Goal: Register for event/course

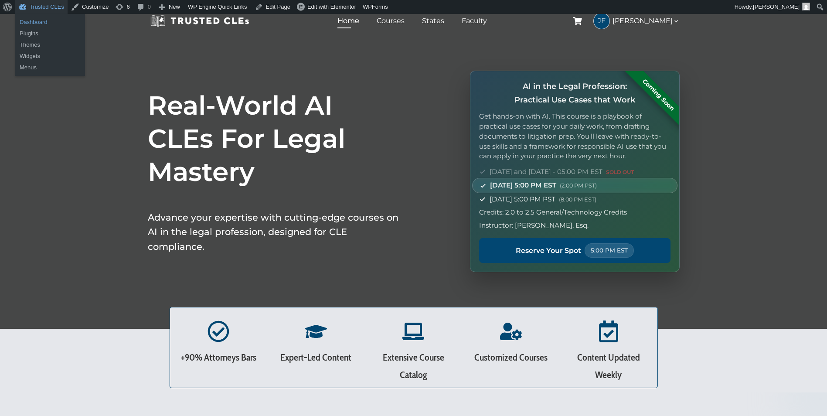
click at [49, 23] on link "Dashboard" at bounding box center [50, 22] width 70 height 11
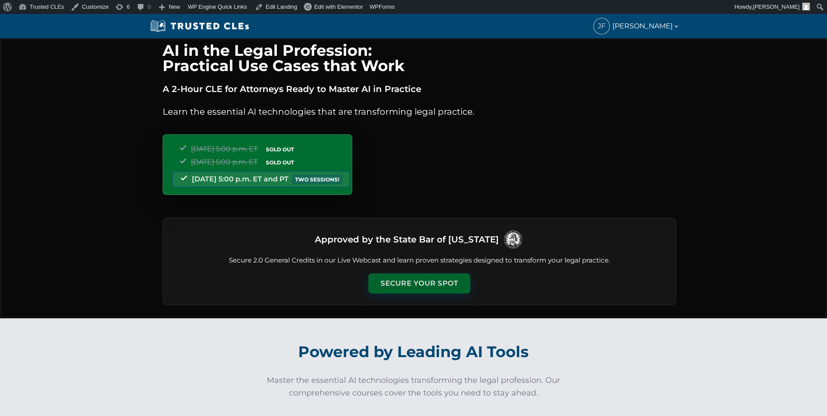
click at [443, 284] on button "Secure Your Spot" at bounding box center [420, 283] width 102 height 20
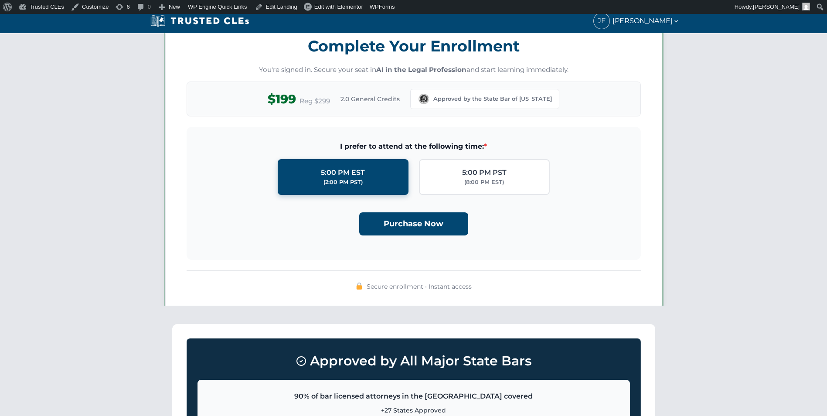
scroll to position [759, 0]
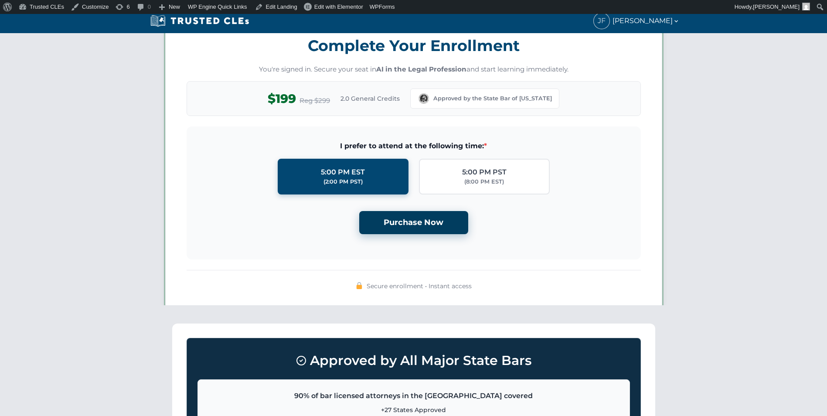
click at [426, 229] on button "Purchase Now" at bounding box center [413, 222] width 109 height 23
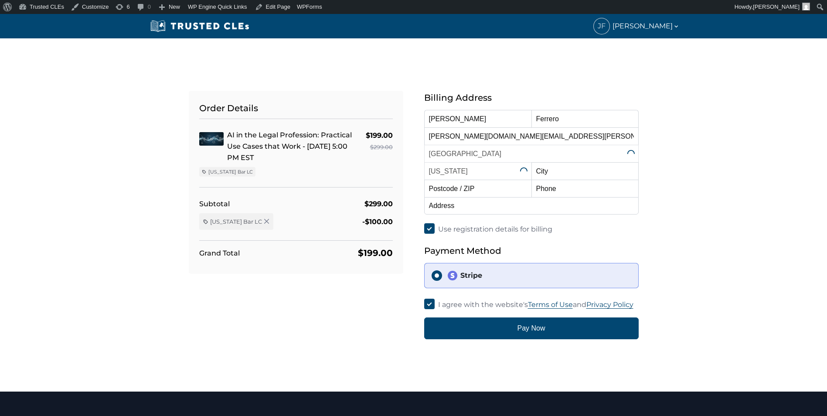
select select "[US_STATE]"
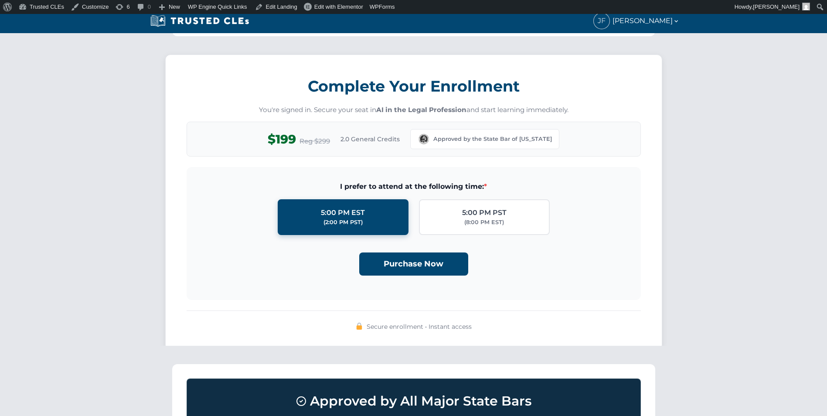
scroll to position [846, 0]
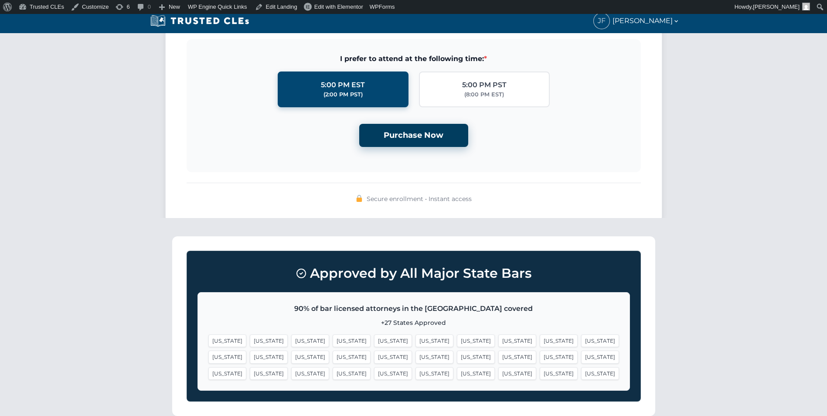
click at [424, 129] on button "Purchase Now" at bounding box center [413, 135] width 109 height 23
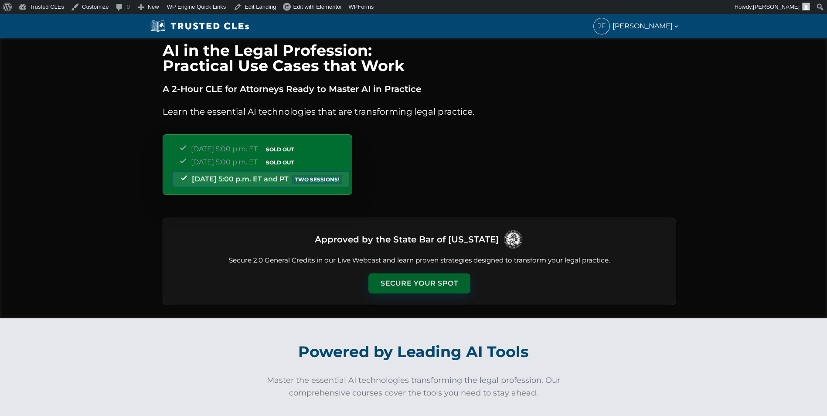
click at [423, 286] on button "Secure Your Spot" at bounding box center [420, 283] width 102 height 20
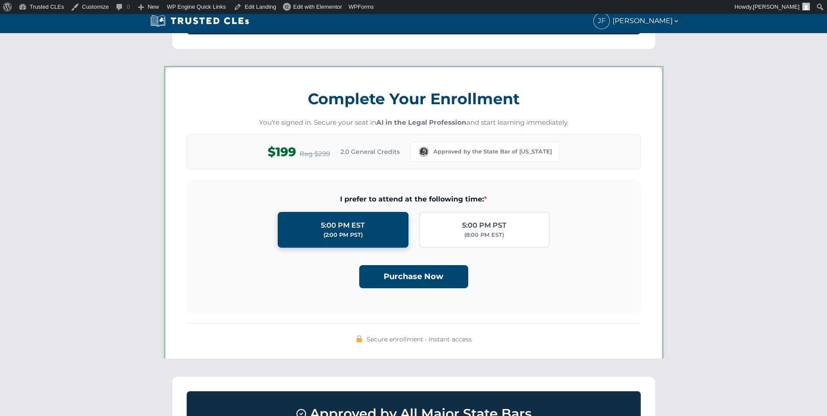
scroll to position [759, 0]
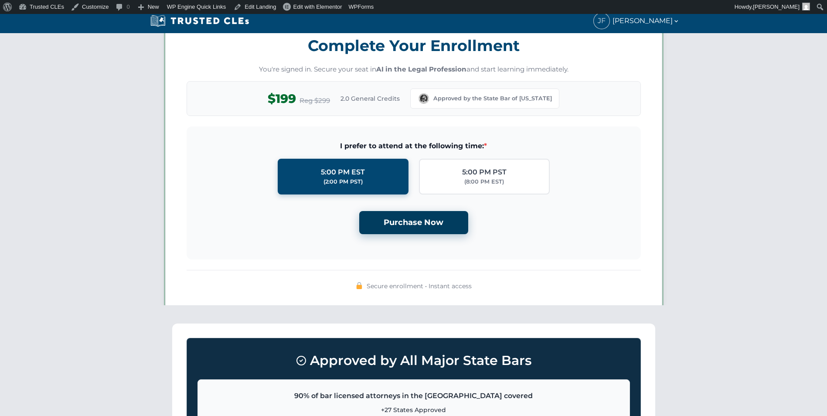
click at [422, 219] on button "Purchase Now" at bounding box center [413, 222] width 109 height 23
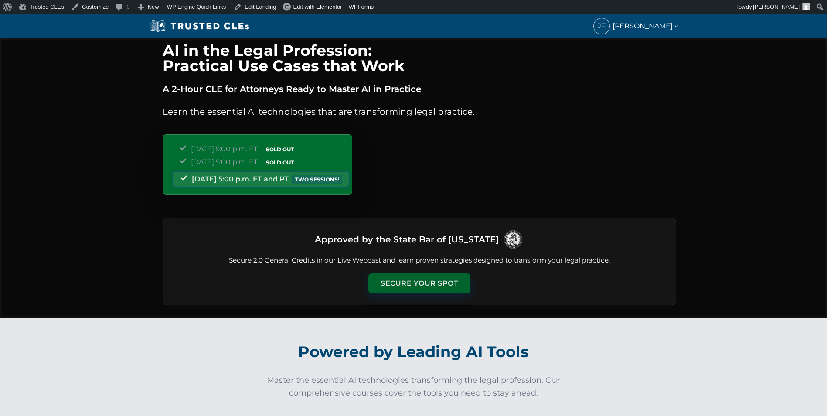
click at [424, 289] on button "Secure Your Spot" at bounding box center [420, 283] width 102 height 20
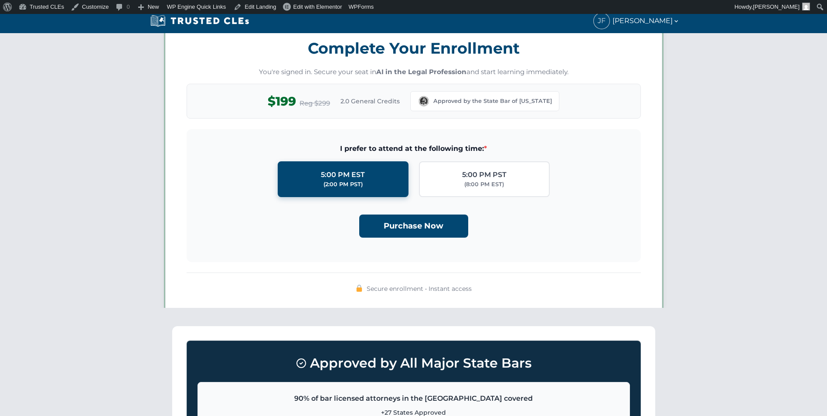
scroll to position [759, 0]
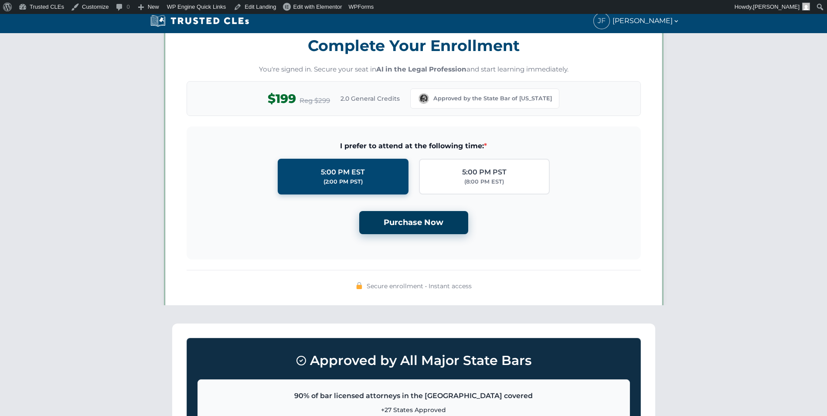
click at [431, 229] on button "Purchase Now" at bounding box center [413, 222] width 109 height 23
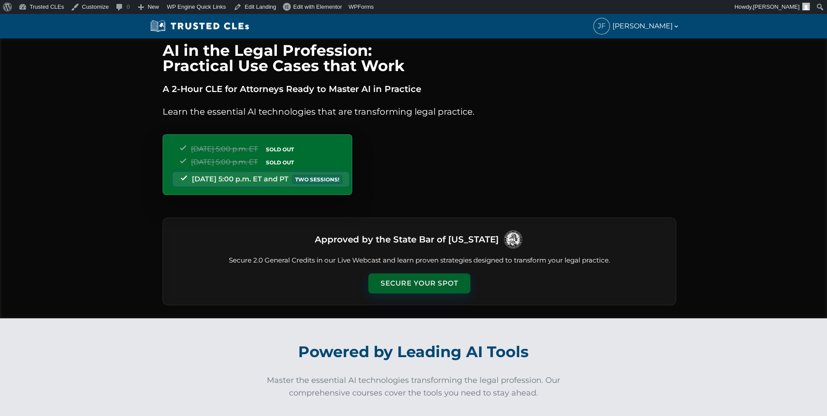
click at [422, 280] on button "Secure Your Spot" at bounding box center [420, 283] width 102 height 20
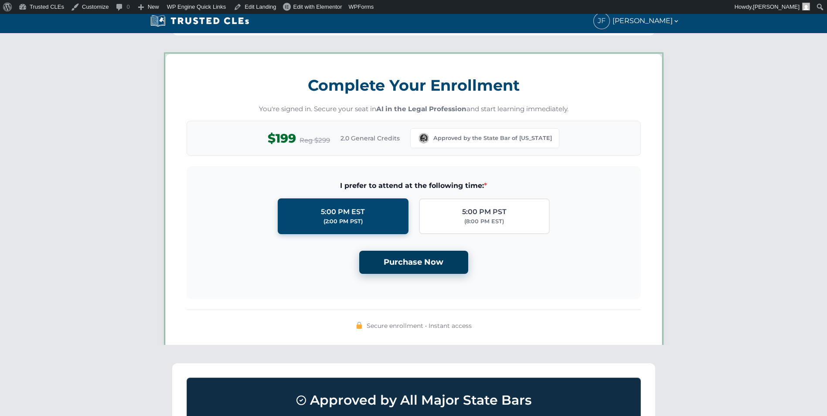
scroll to position [759, 0]
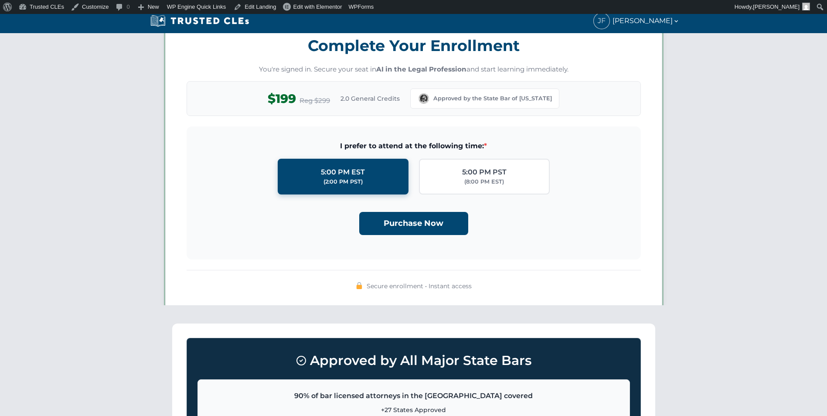
click at [430, 209] on div "Purchase Now" at bounding box center [414, 220] width 427 height 30
click at [427, 215] on button "Purchase Now" at bounding box center [413, 222] width 109 height 23
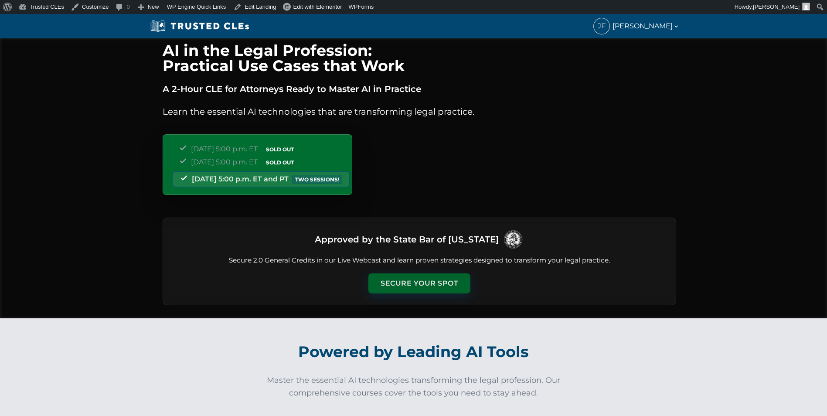
click at [421, 280] on button "Secure Your Spot" at bounding box center [420, 283] width 102 height 20
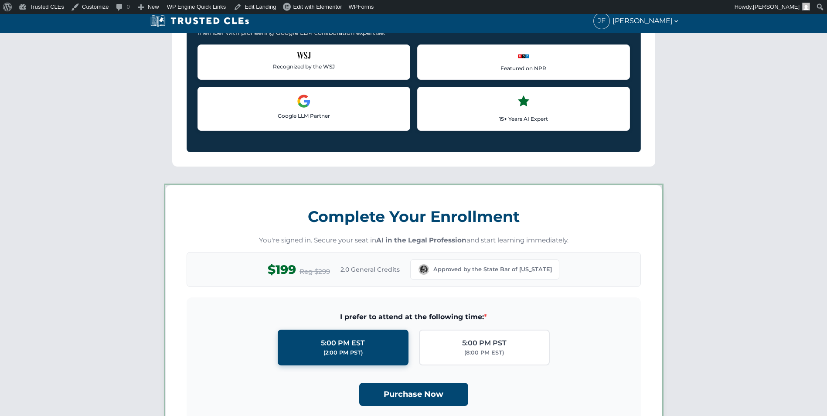
scroll to position [759, 0]
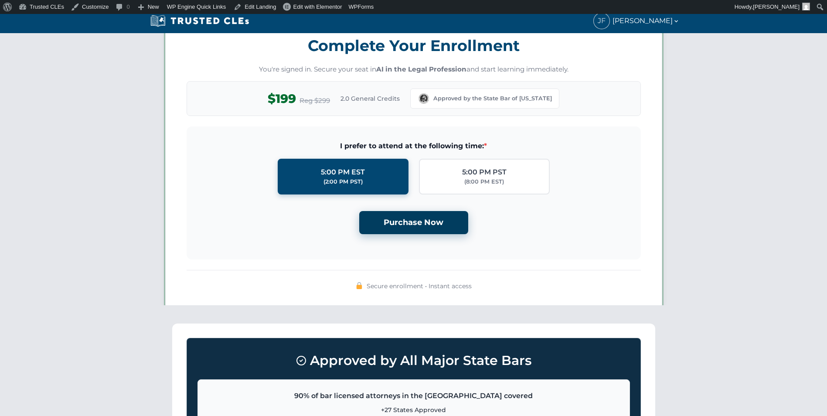
click at [436, 215] on button "Purchase Now" at bounding box center [413, 222] width 109 height 23
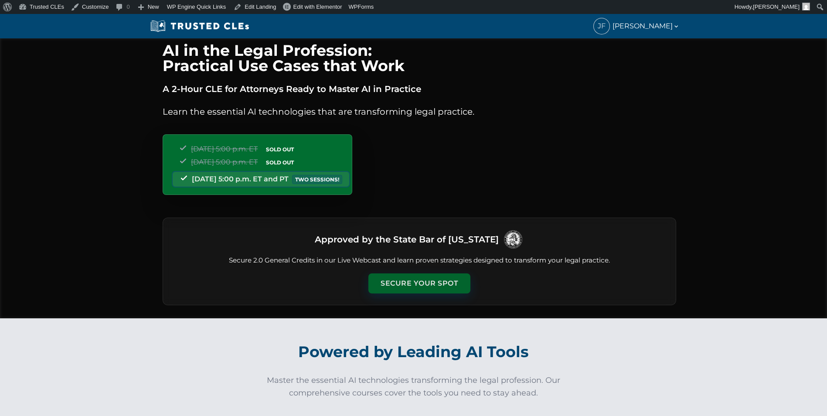
click at [443, 289] on button "Secure Your Spot" at bounding box center [420, 283] width 102 height 20
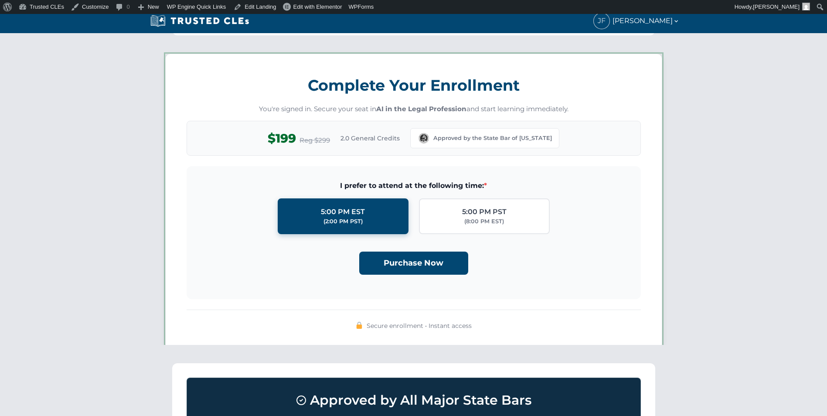
scroll to position [759, 0]
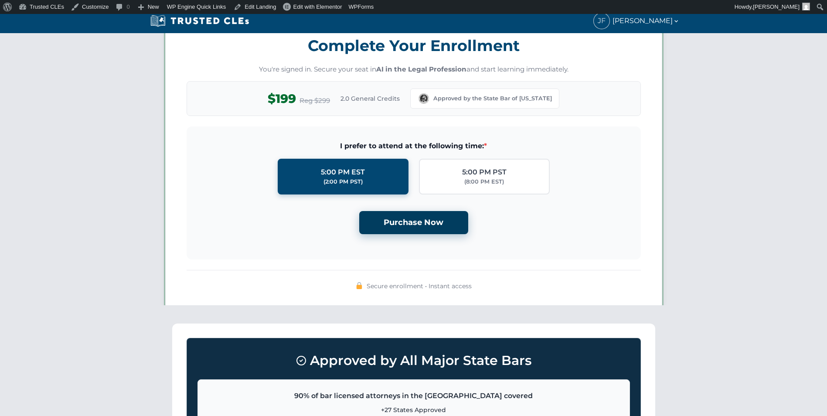
click at [421, 220] on button "Purchase Now" at bounding box center [413, 222] width 109 height 23
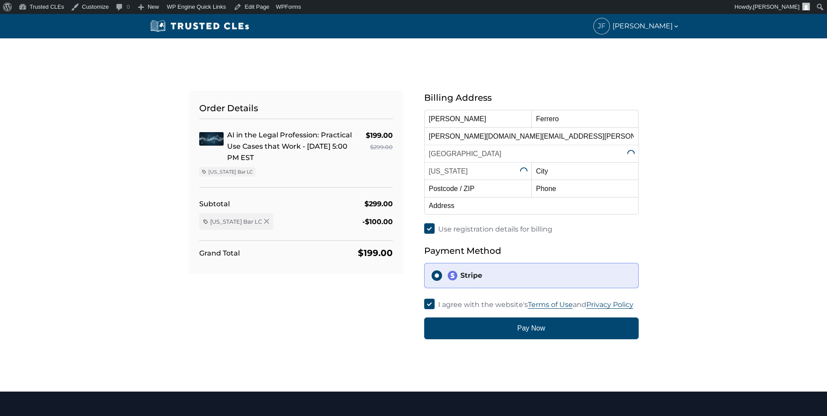
select select "[US_STATE]"
